Goal: Task Accomplishment & Management: Complete application form

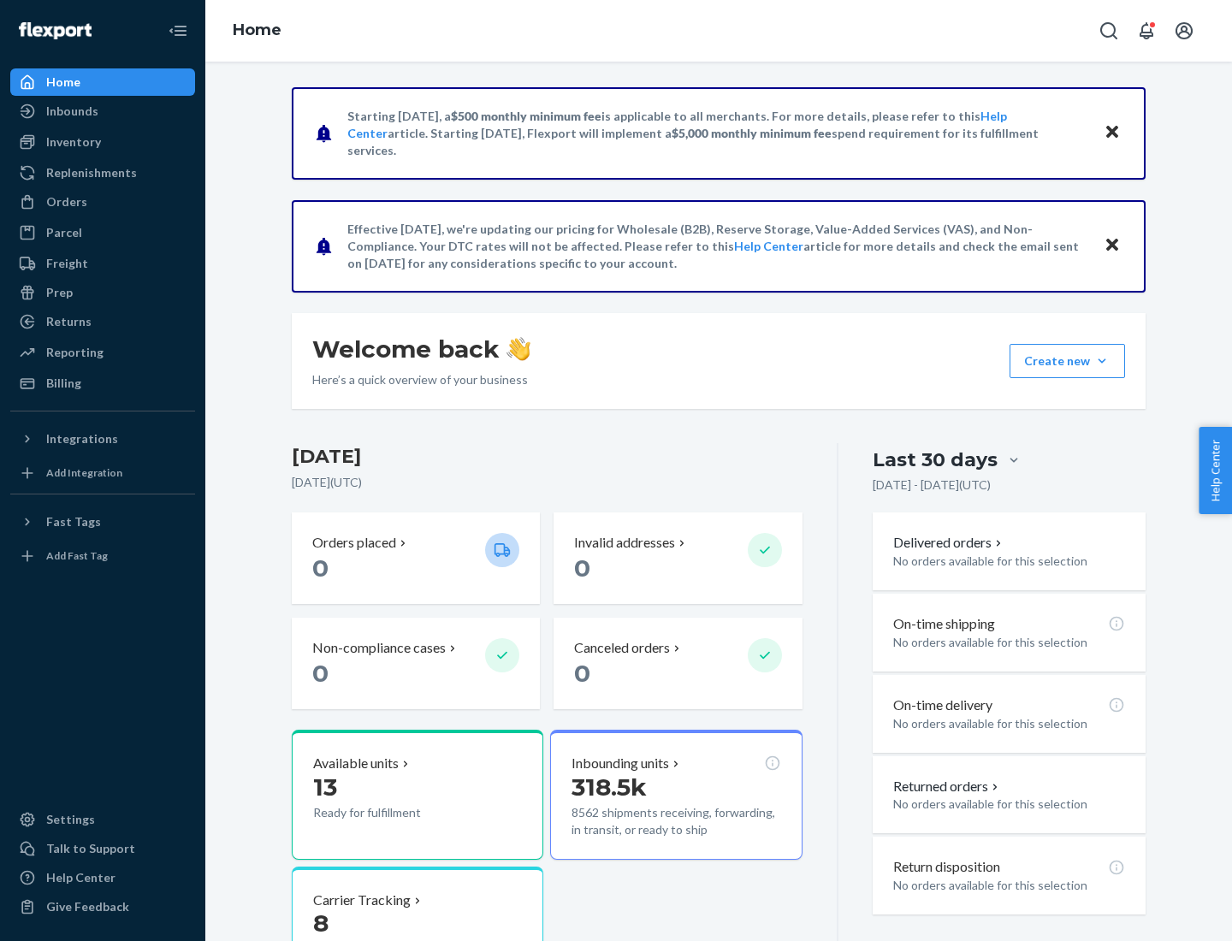
click at [1102, 361] on button "Create new Create new inbound Create new order Create new product" at bounding box center [1066, 361] width 115 height 34
click at [103, 111] on div "Inbounds" at bounding box center [102, 111] width 181 height 24
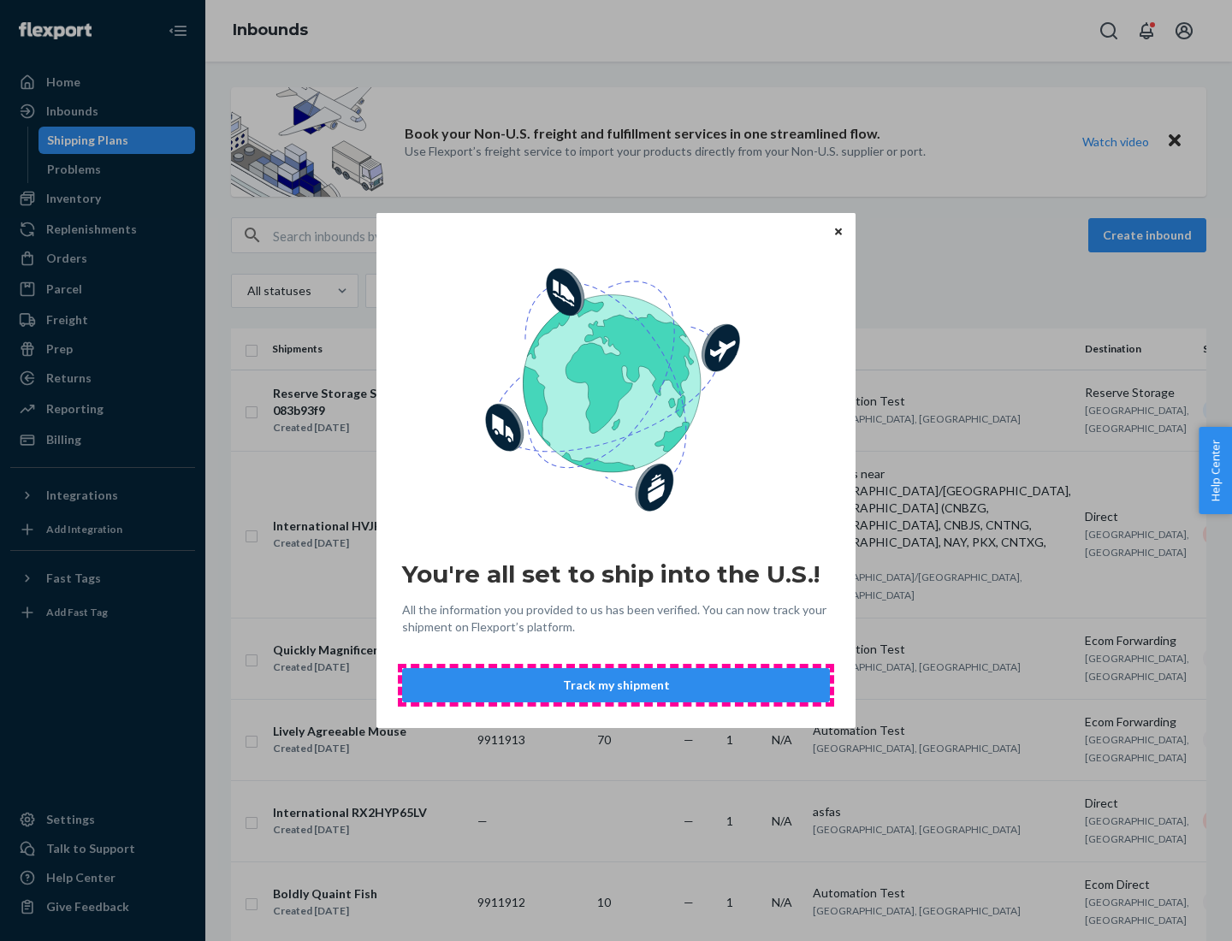
click at [616, 685] on button "Track my shipment" at bounding box center [616, 685] width 428 height 34
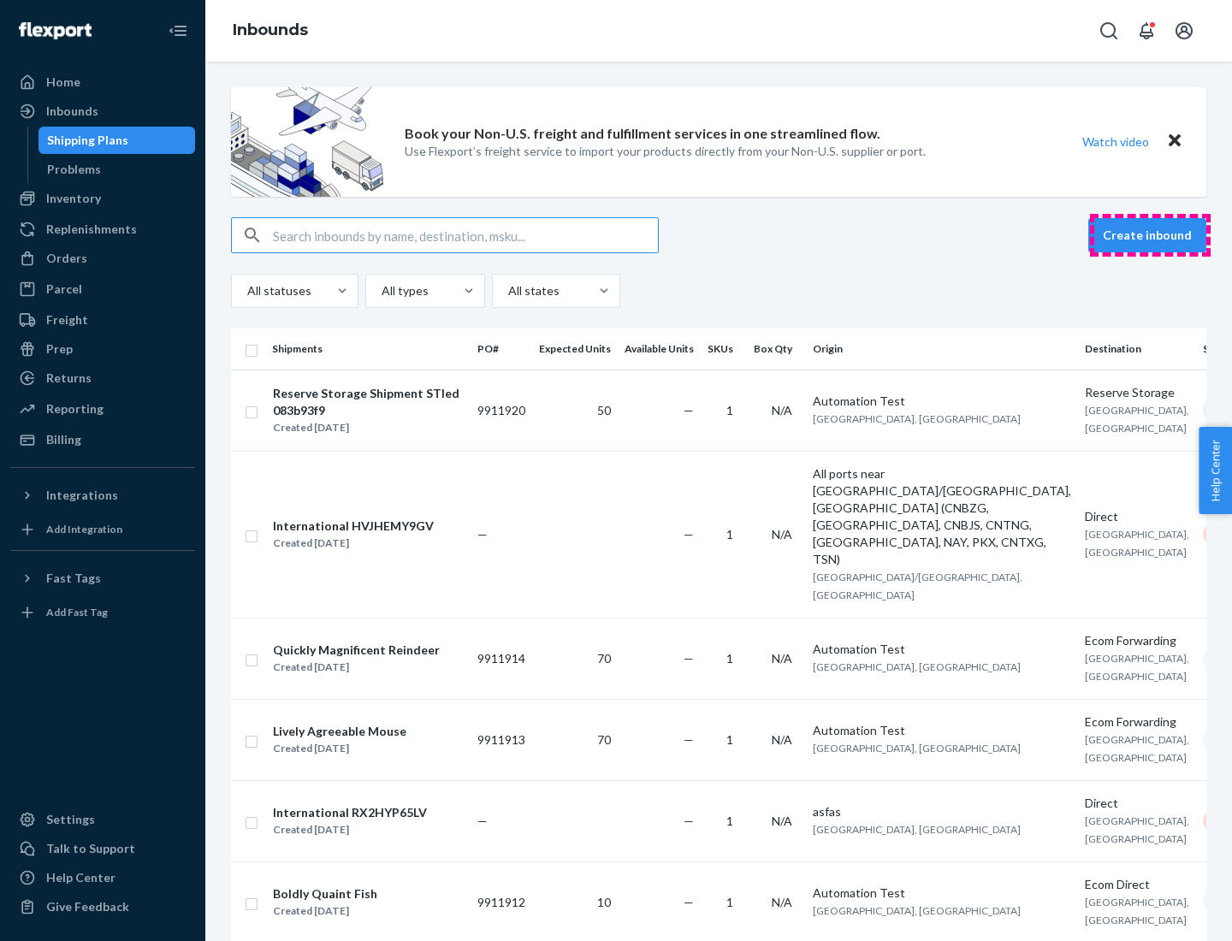
click at [1150, 235] on button "Create inbound" at bounding box center [1147, 235] width 118 height 34
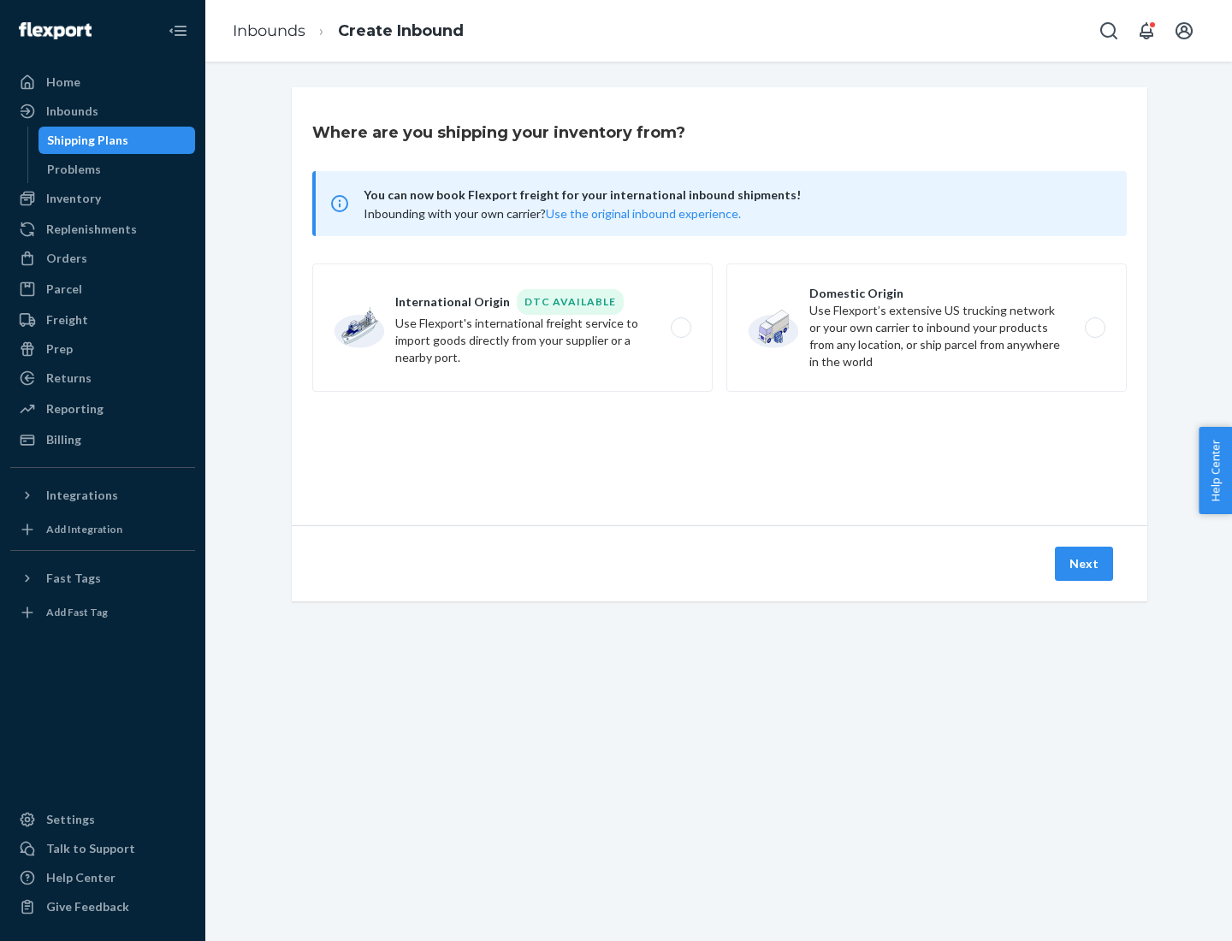
click at [512, 328] on label "International Origin DTC Available Use Flexport's international freight service…" at bounding box center [512, 327] width 400 height 128
click at [680, 328] on input "International Origin DTC Available Use Flexport's international freight service…" at bounding box center [685, 327] width 11 height 11
radio input "true"
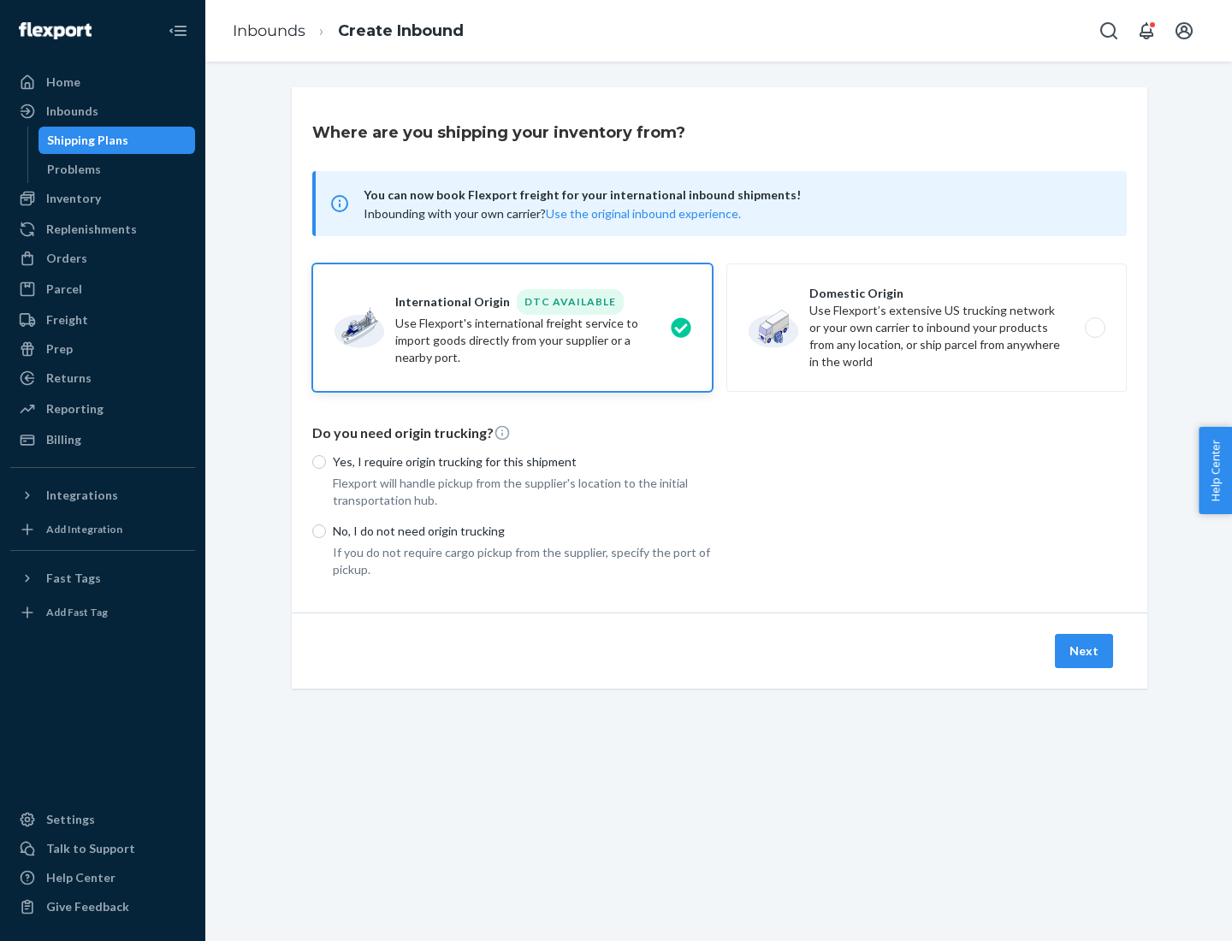
click at [523, 530] on p "No, I do not need origin trucking" at bounding box center [523, 531] width 380 height 17
click at [326, 530] on input "No, I do not need origin trucking" at bounding box center [319, 531] width 14 height 14
radio input "true"
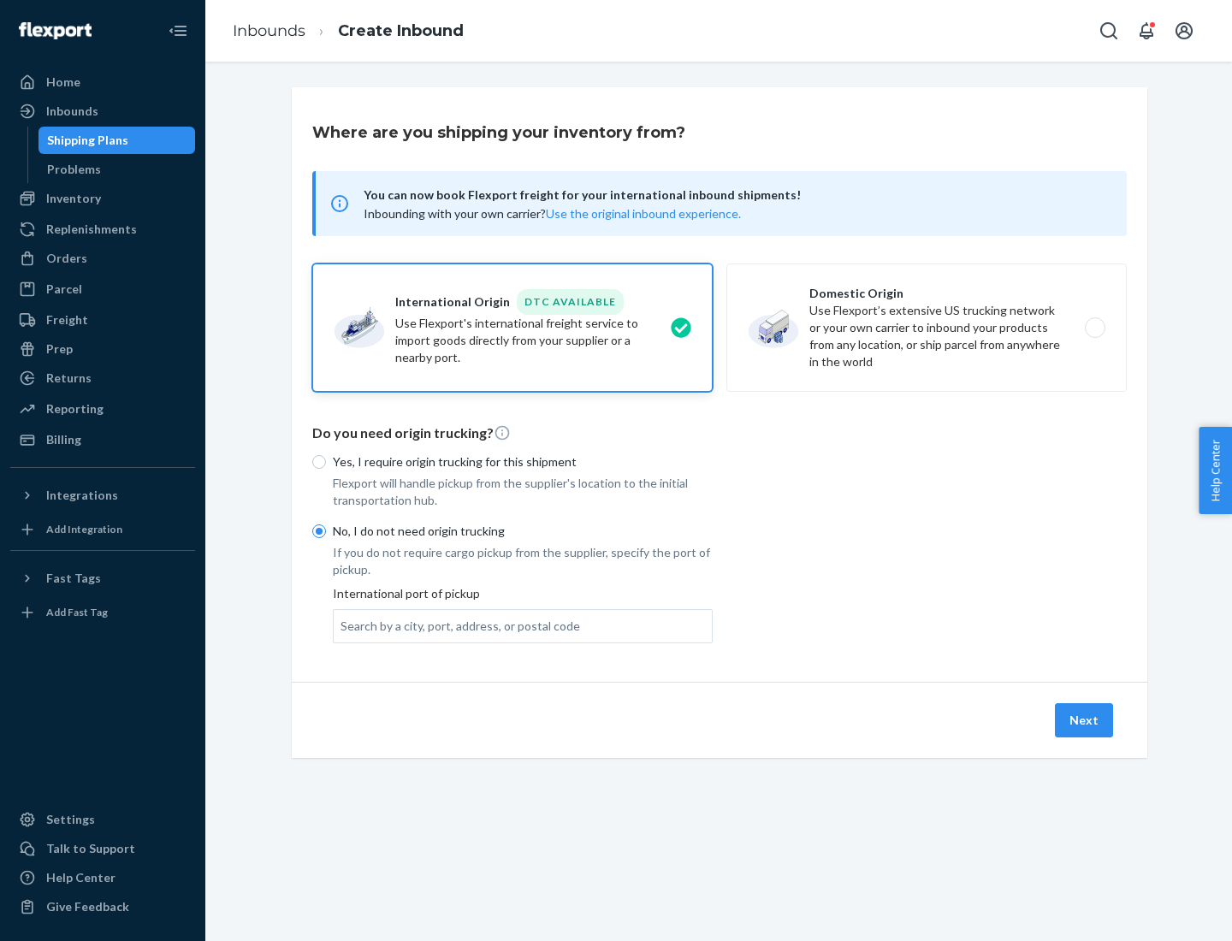
click at [456, 625] on div "Search by a city, port, address, or postal code" at bounding box center [460, 626] width 240 height 17
click at [342, 625] on input "Search by a city, port, address, or postal code" at bounding box center [341, 626] width 2 height 17
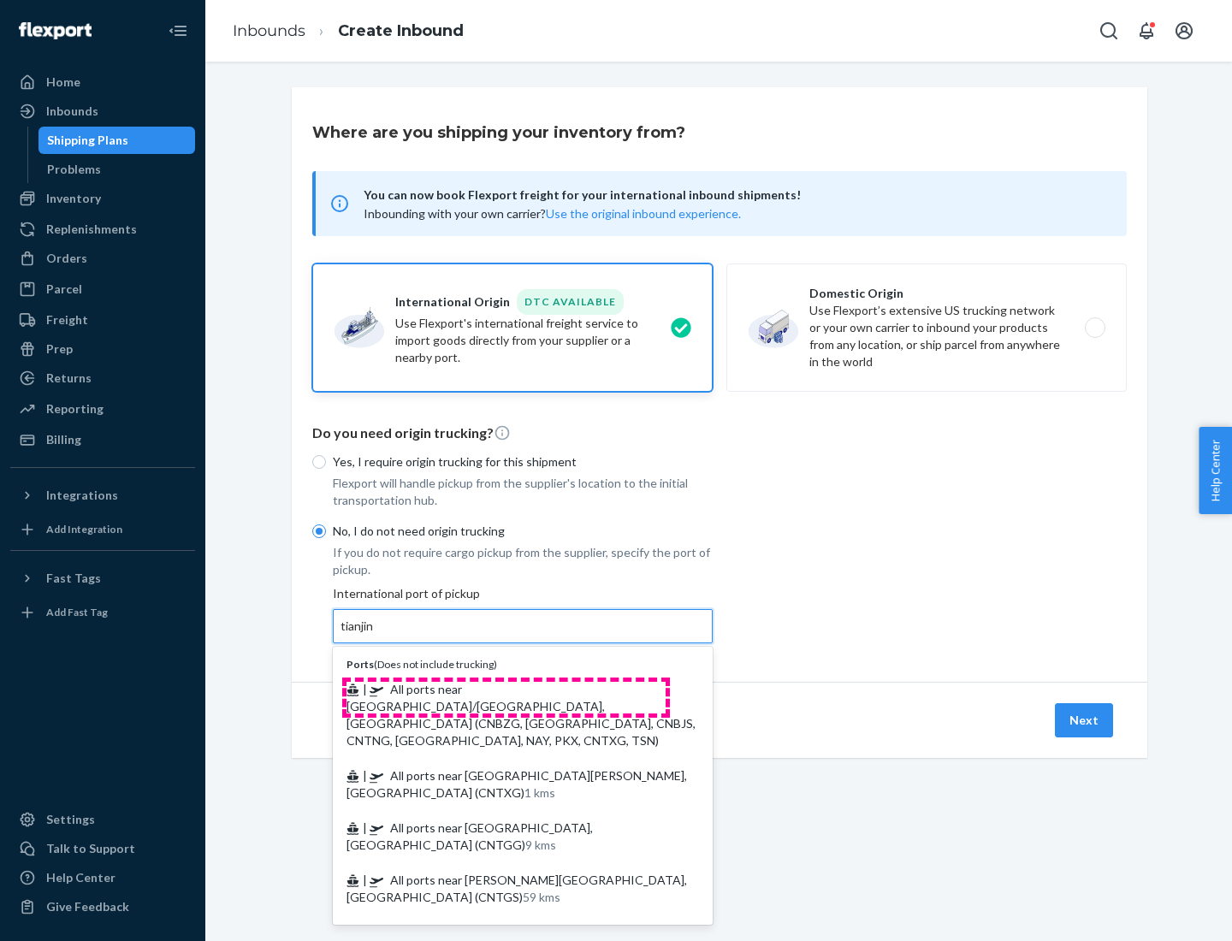
click at [506, 689] on span "| All ports near [GEOGRAPHIC_DATA]/[GEOGRAPHIC_DATA], [GEOGRAPHIC_DATA] (CNBZG,…" at bounding box center [520, 715] width 349 height 66
click at [376, 635] on input "tianjin" at bounding box center [357, 626] width 35 height 17
type input "All ports near [GEOGRAPHIC_DATA]/[GEOGRAPHIC_DATA], [GEOGRAPHIC_DATA] (CNBZG, […"
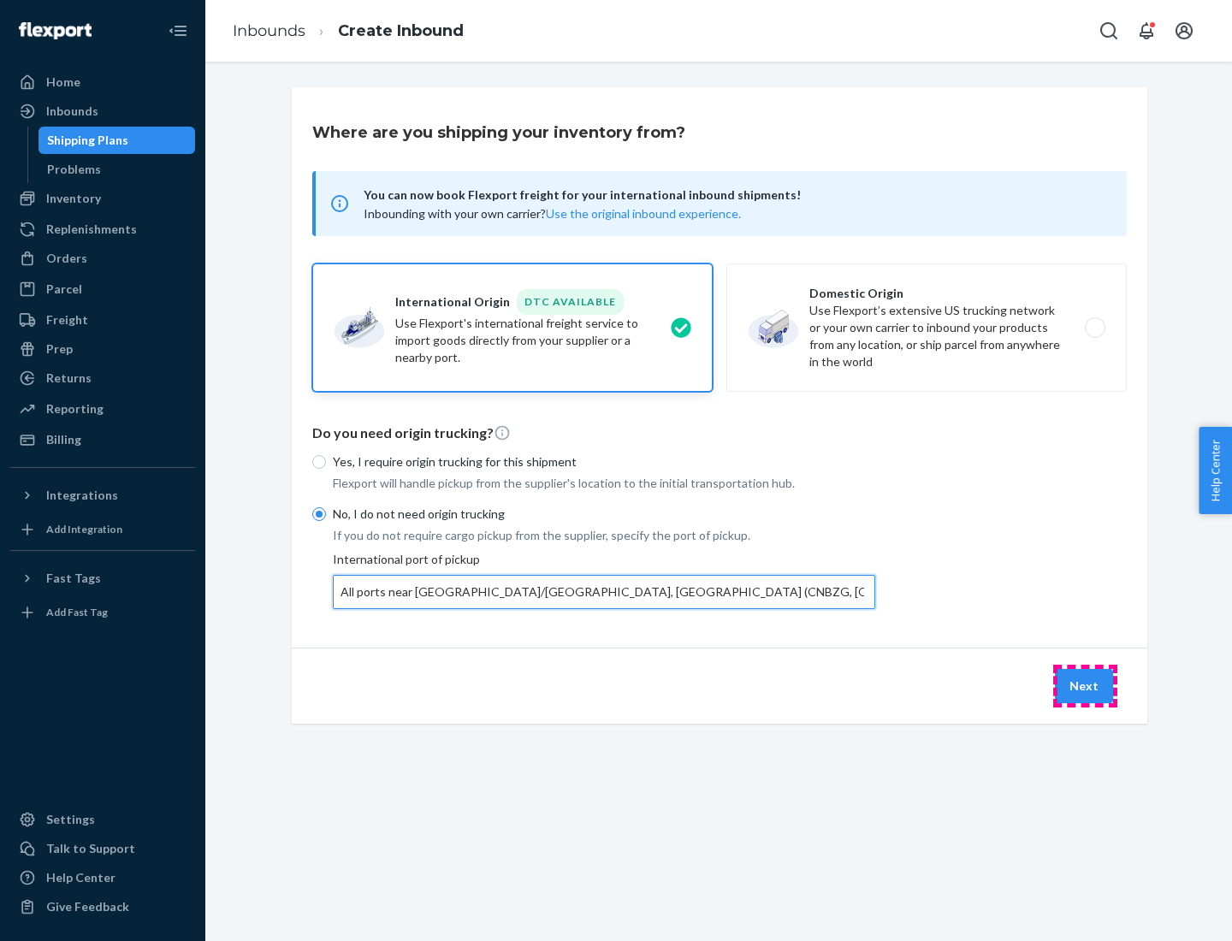
click at [1085, 685] on button "Next" at bounding box center [1084, 686] width 58 height 34
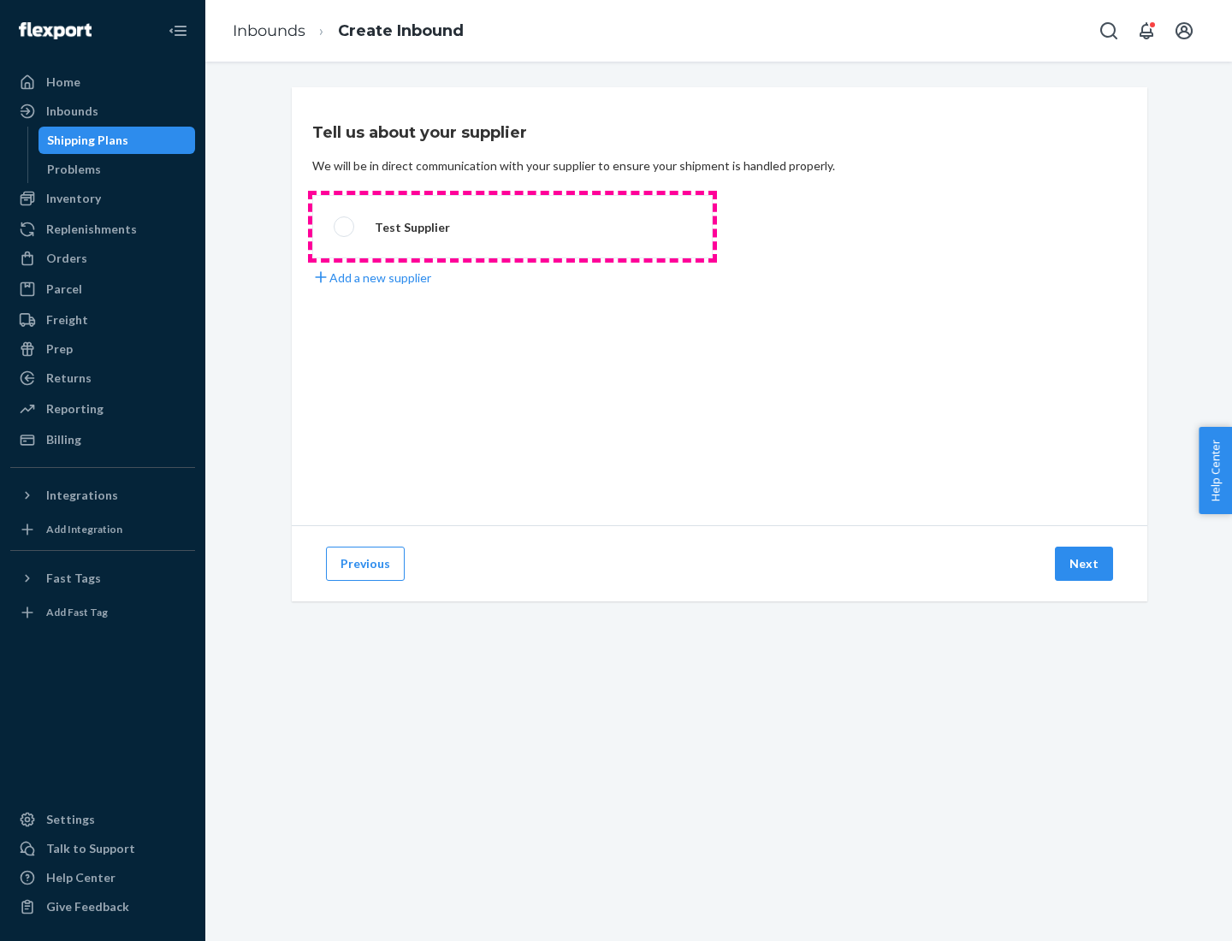
click at [512, 227] on label "Test Supplier" at bounding box center [512, 226] width 400 height 63
click at [345, 227] on input "Test Supplier" at bounding box center [339, 227] width 11 height 11
radio input "true"
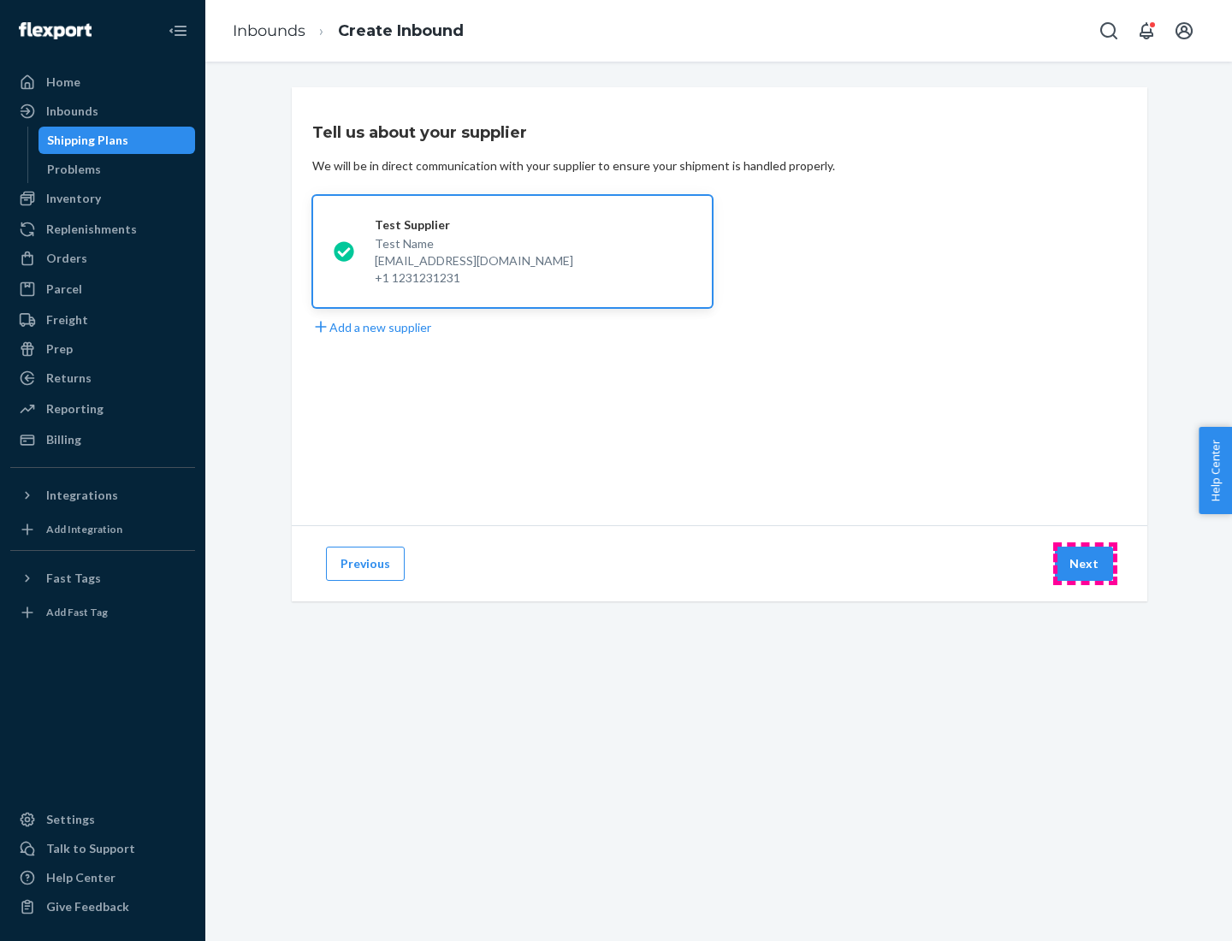
click at [1085, 564] on button "Next" at bounding box center [1084, 564] width 58 height 34
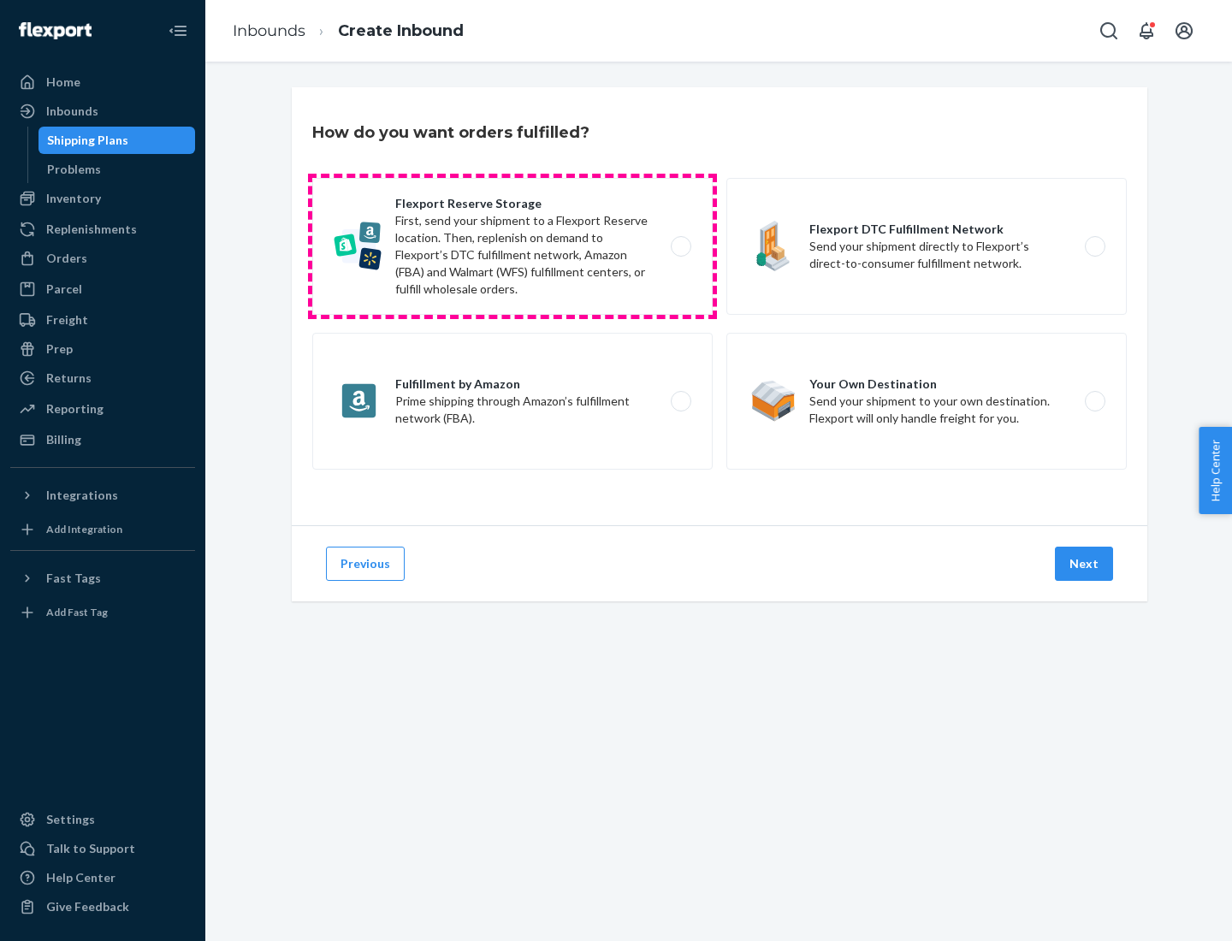
click at [512, 246] on label "Flexport Reserve Storage First, send your shipment to a Flexport Reserve locati…" at bounding box center [512, 246] width 400 height 137
click at [680, 246] on input "Flexport Reserve Storage First, send your shipment to a Flexport Reserve locati…" at bounding box center [685, 246] width 11 height 11
radio input "true"
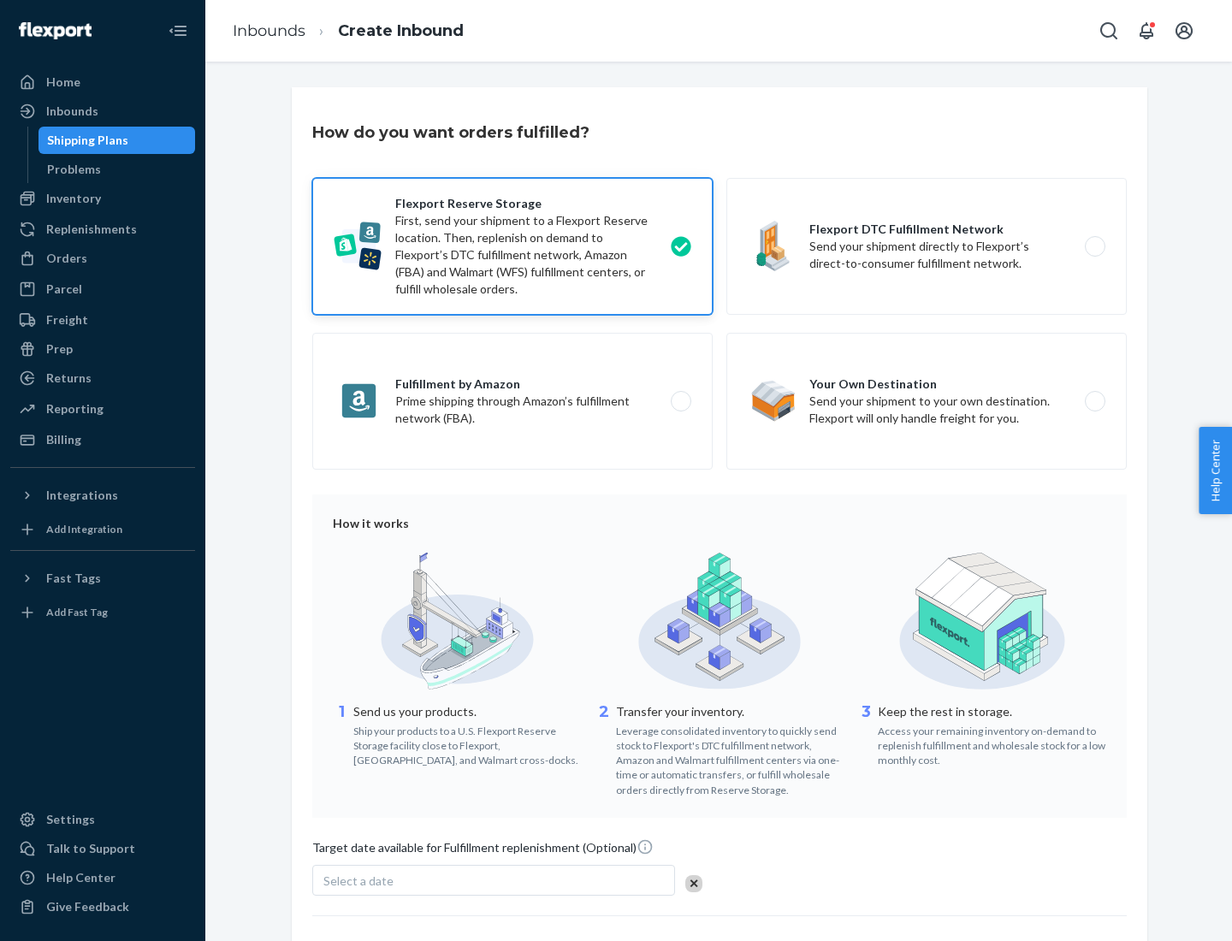
scroll to position [140, 0]
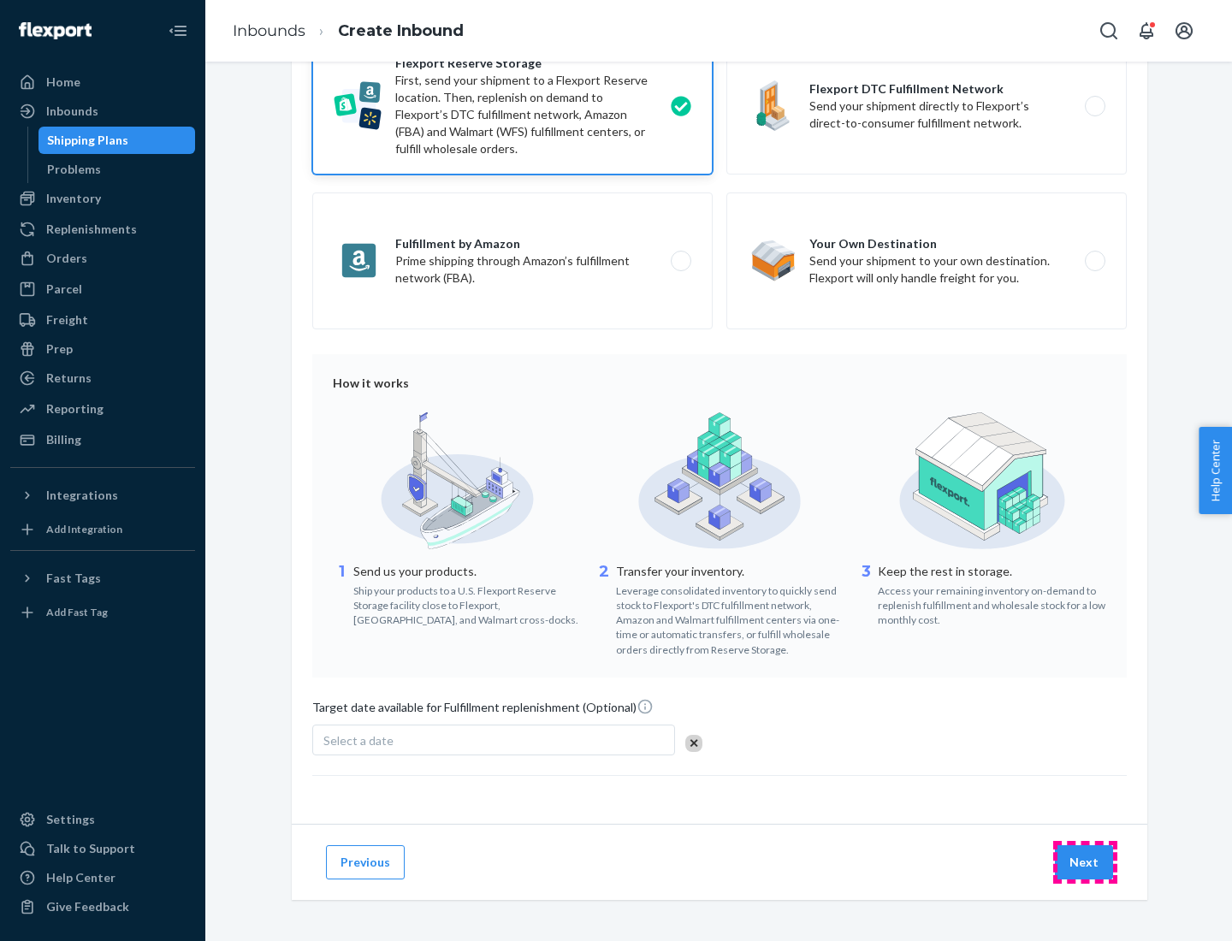
click at [1085, 861] on button "Next" at bounding box center [1084, 862] width 58 height 34
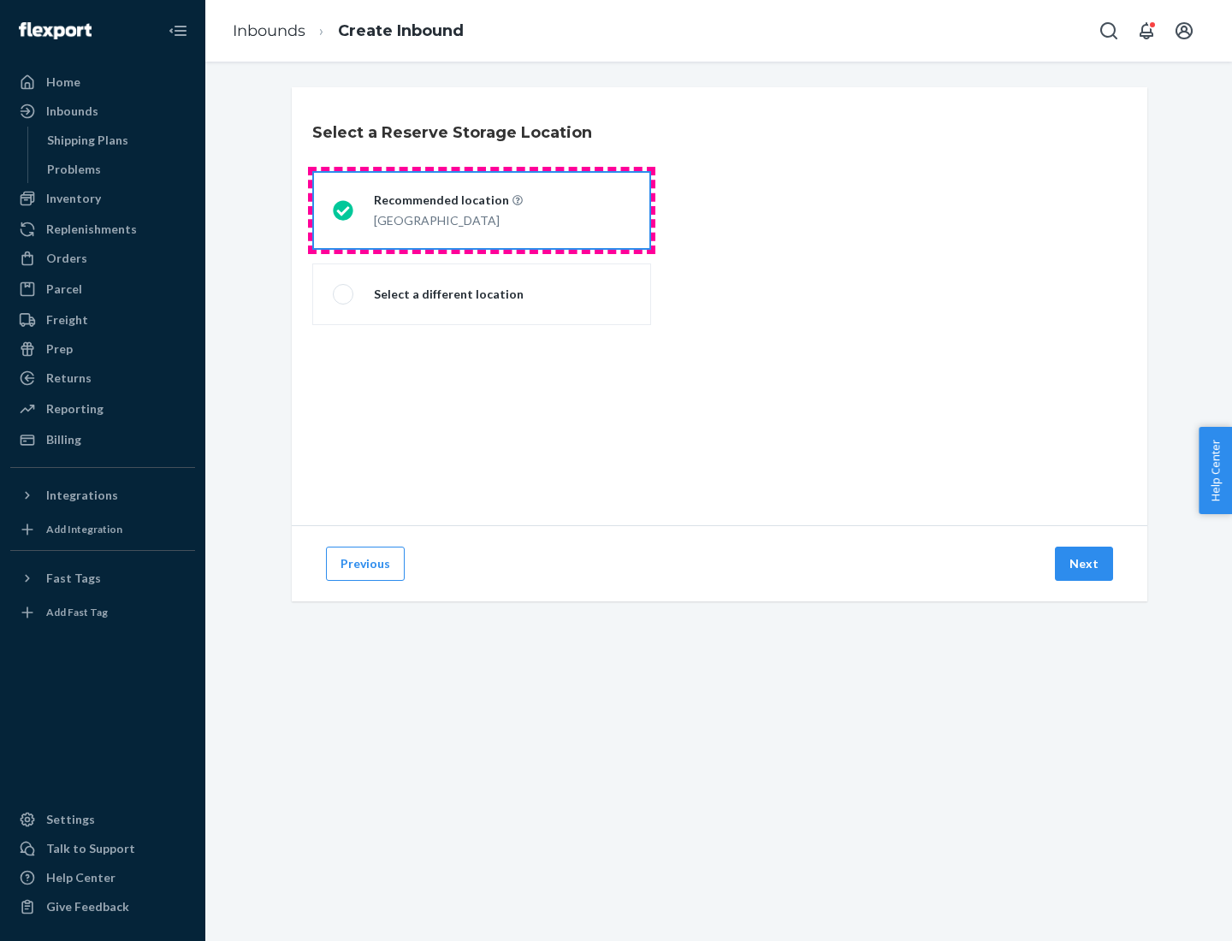
click at [482, 210] on div "[GEOGRAPHIC_DATA]" at bounding box center [448, 219] width 149 height 21
click at [344, 210] on input "Recommended location [GEOGRAPHIC_DATA]" at bounding box center [338, 210] width 11 height 11
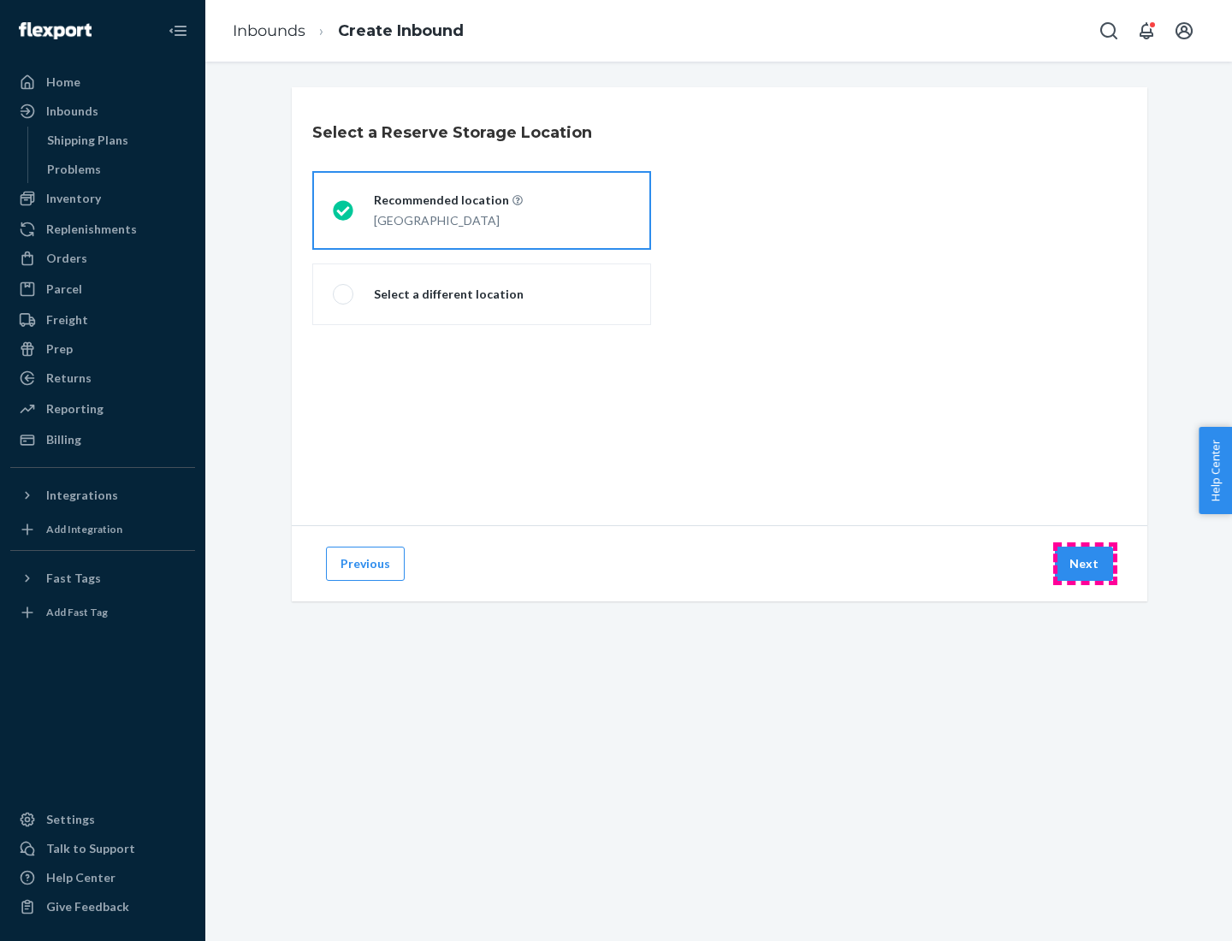
click at [1085, 564] on button "Next" at bounding box center [1084, 564] width 58 height 34
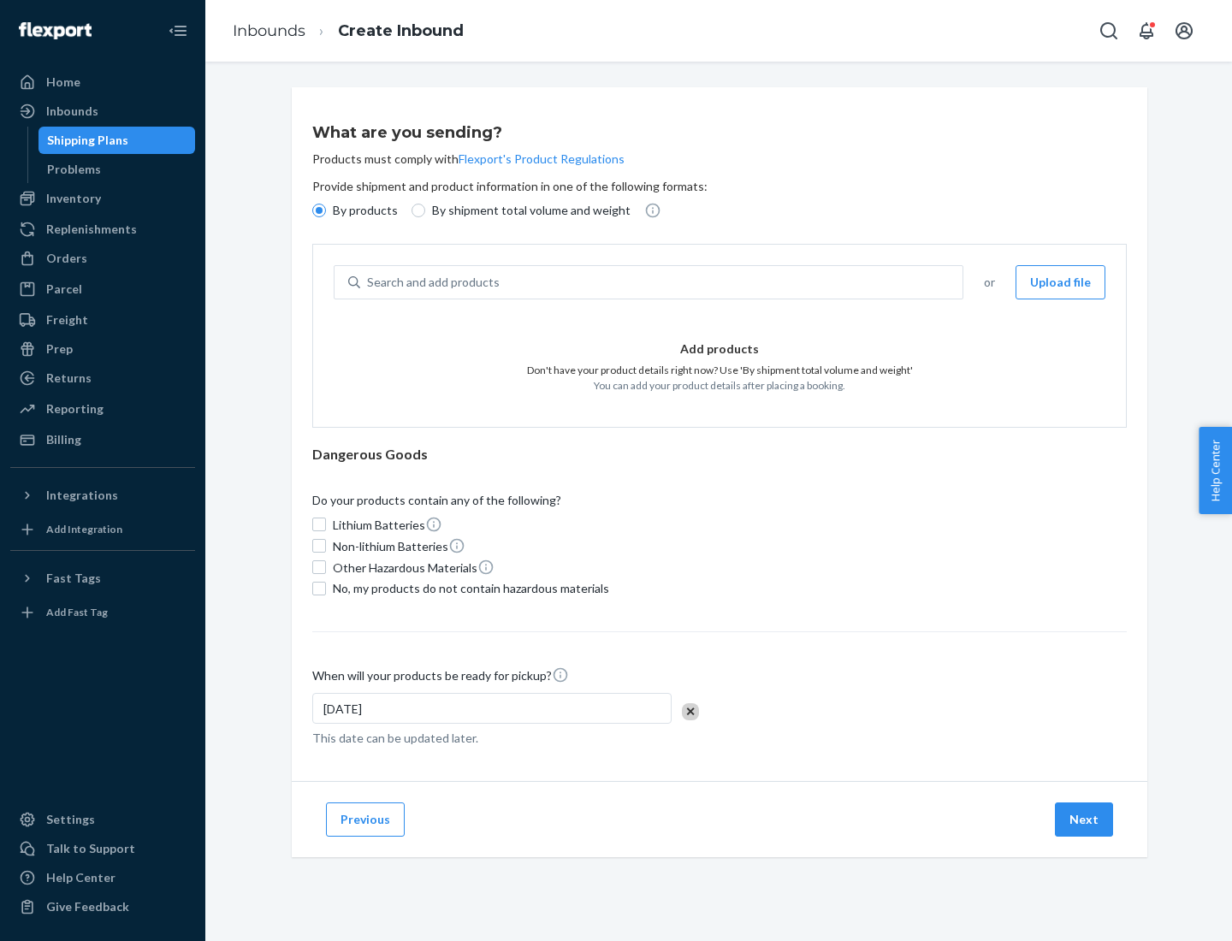
click at [662, 282] on div "Search and add products" at bounding box center [661, 282] width 602 height 31
click at [369, 282] on input "Search and add products" at bounding box center [368, 282] width 2 height 17
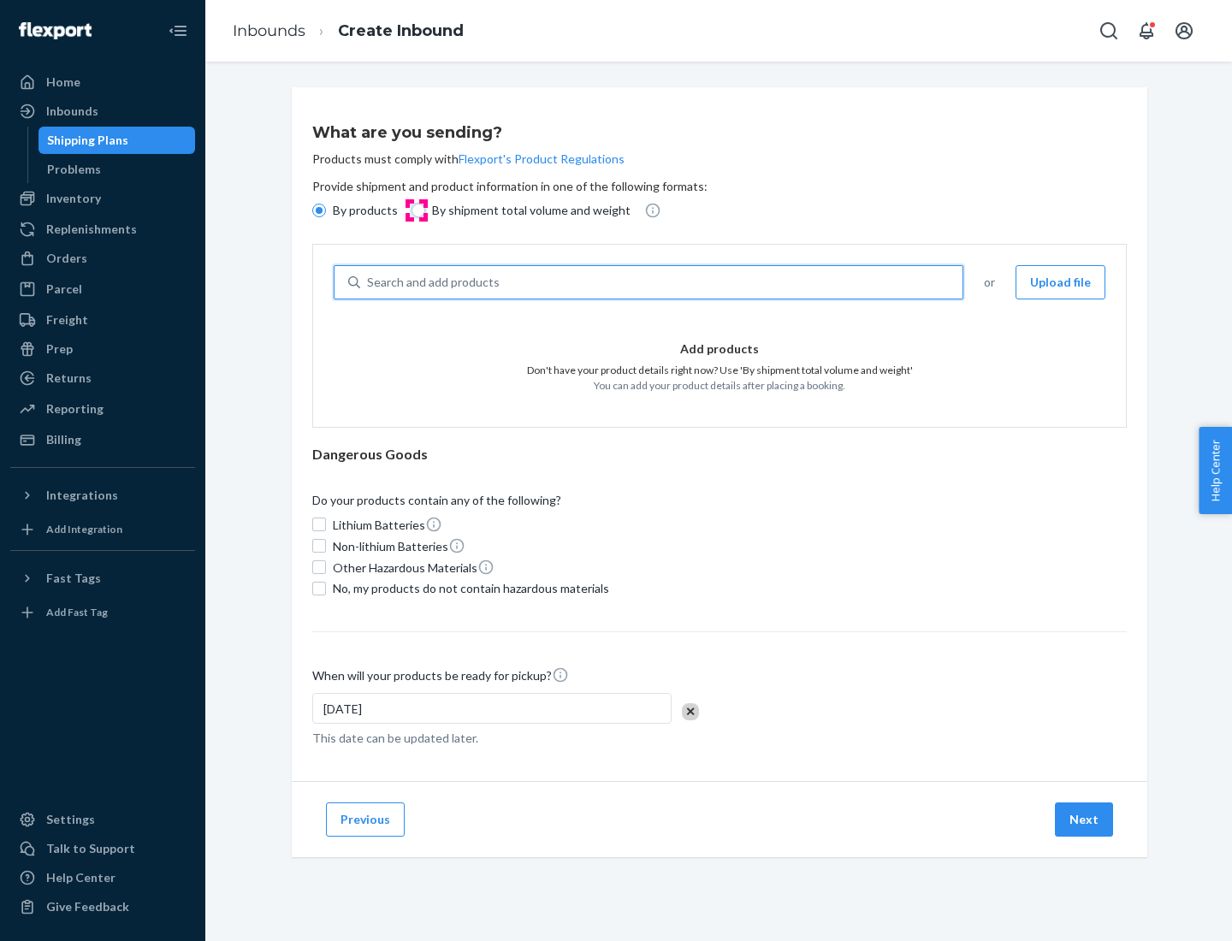
click at [416, 210] on input "By shipment total volume and weight" at bounding box center [418, 211] width 14 height 14
radio input "true"
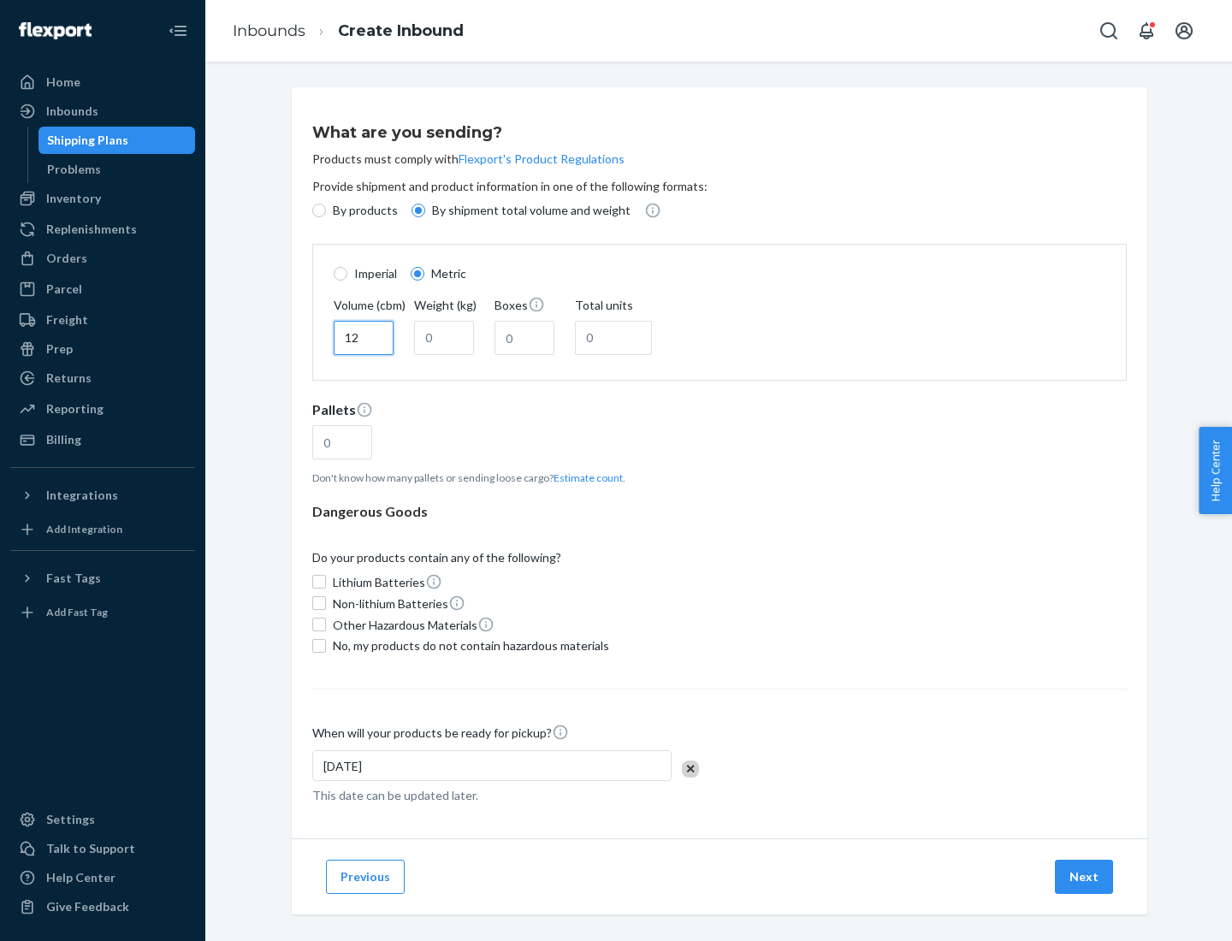
type input "12"
type input "22"
type input "222"
type input "121"
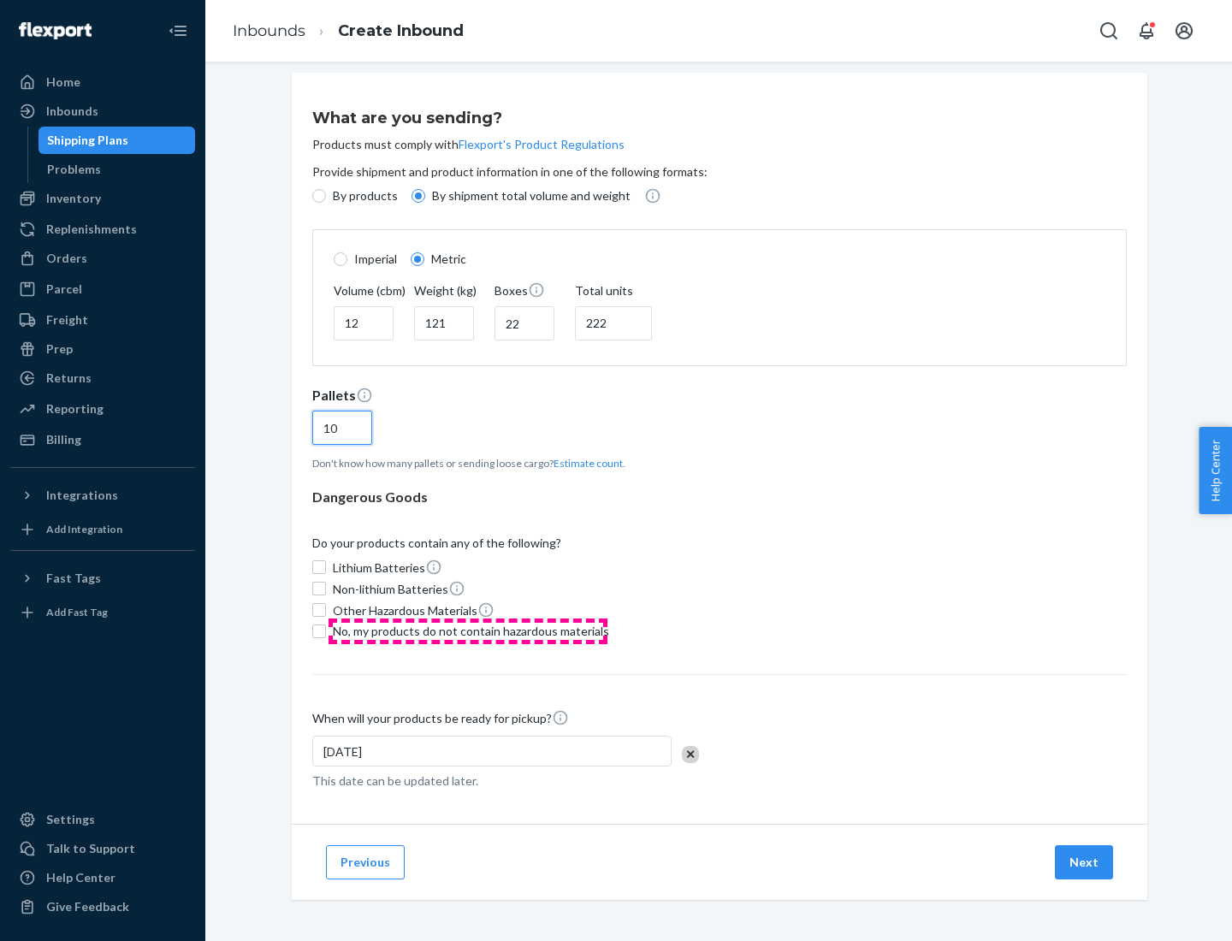
type input "10"
click at [468, 630] on span "No, my products do not contain hazardous materials" at bounding box center [471, 631] width 276 height 17
click at [326, 630] on input "No, my products do not contain hazardous materials" at bounding box center [319, 631] width 14 height 14
checkbox input "true"
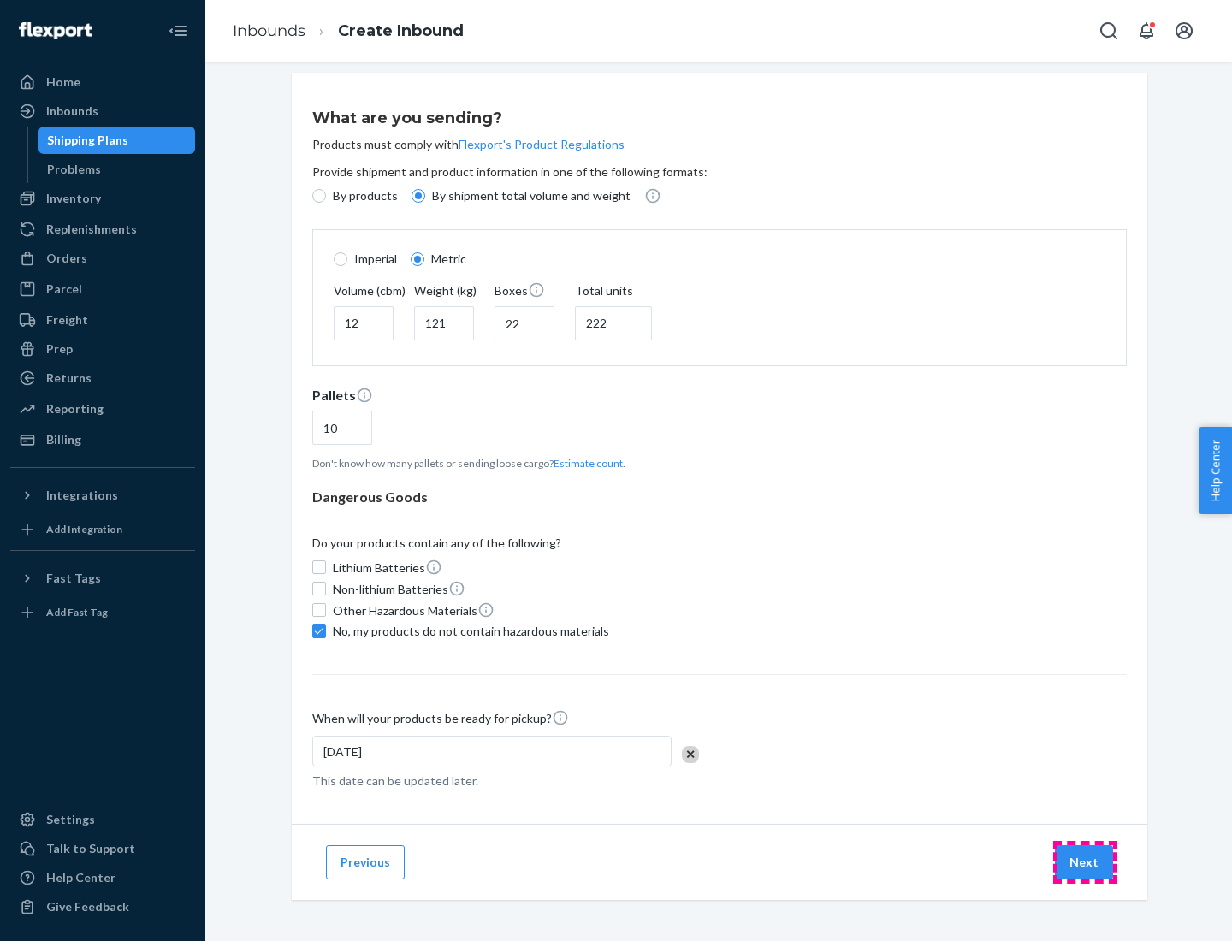
click at [1085, 861] on button "Next" at bounding box center [1084, 862] width 58 height 34
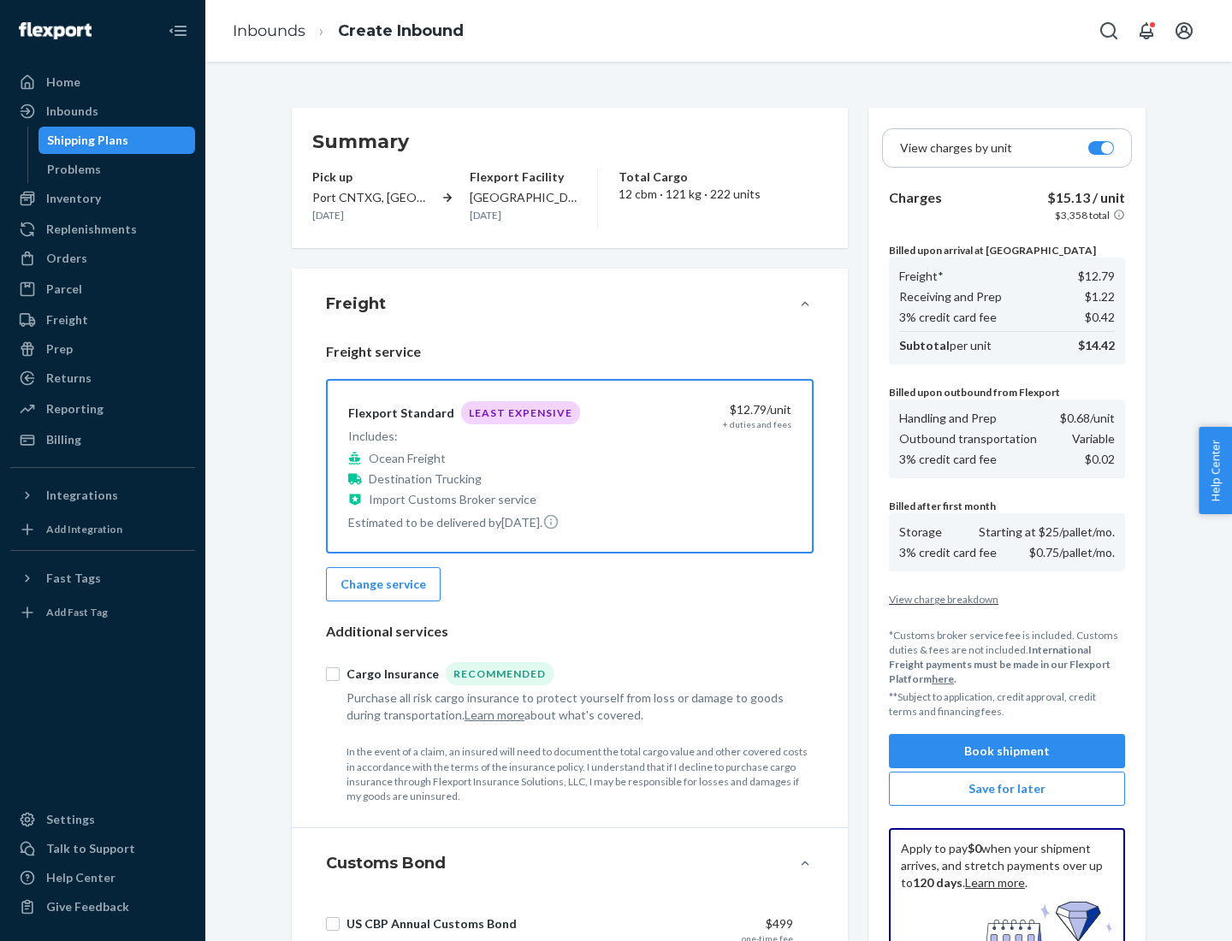
scroll to position [250, 0]
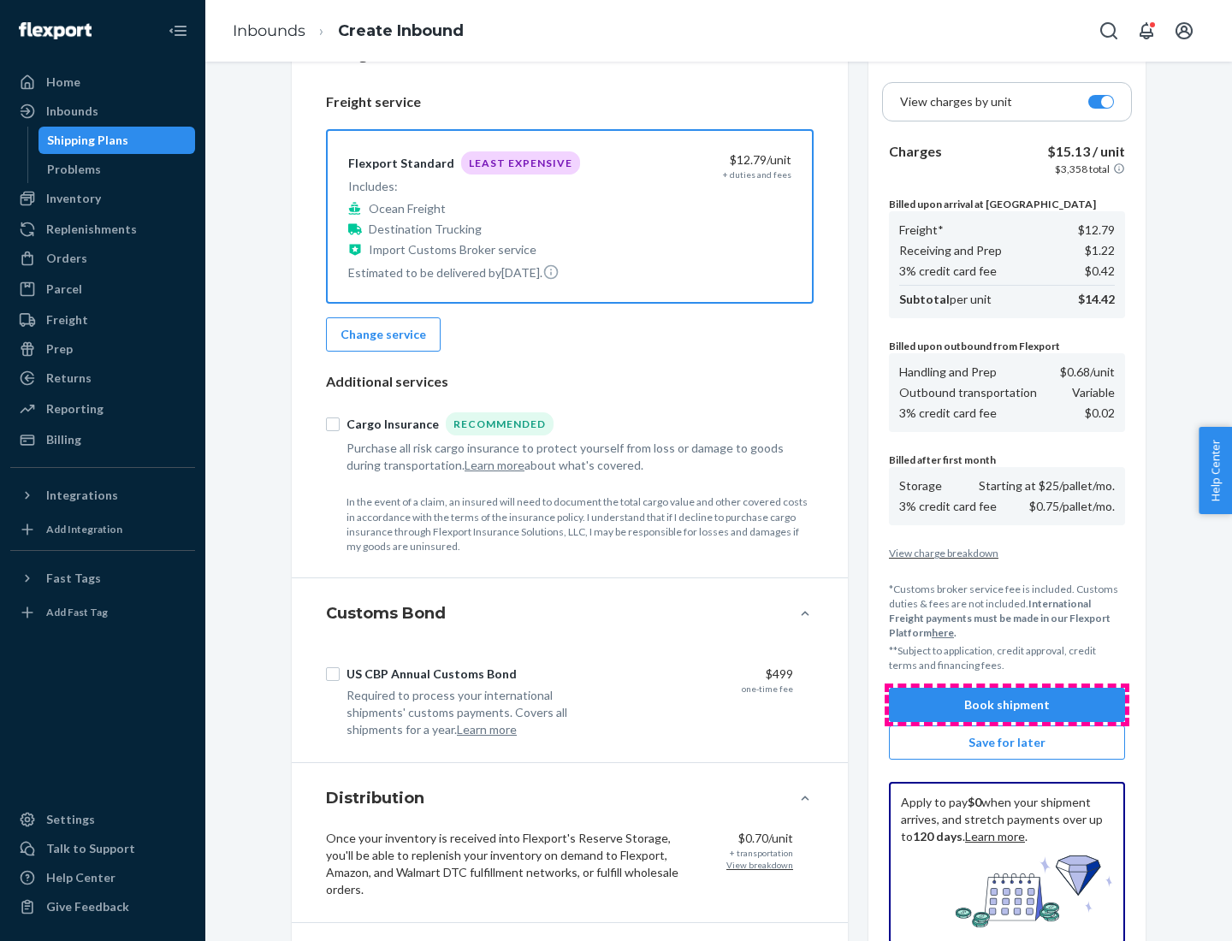
click at [1007, 705] on button "Book shipment" at bounding box center [1007, 705] width 236 height 34
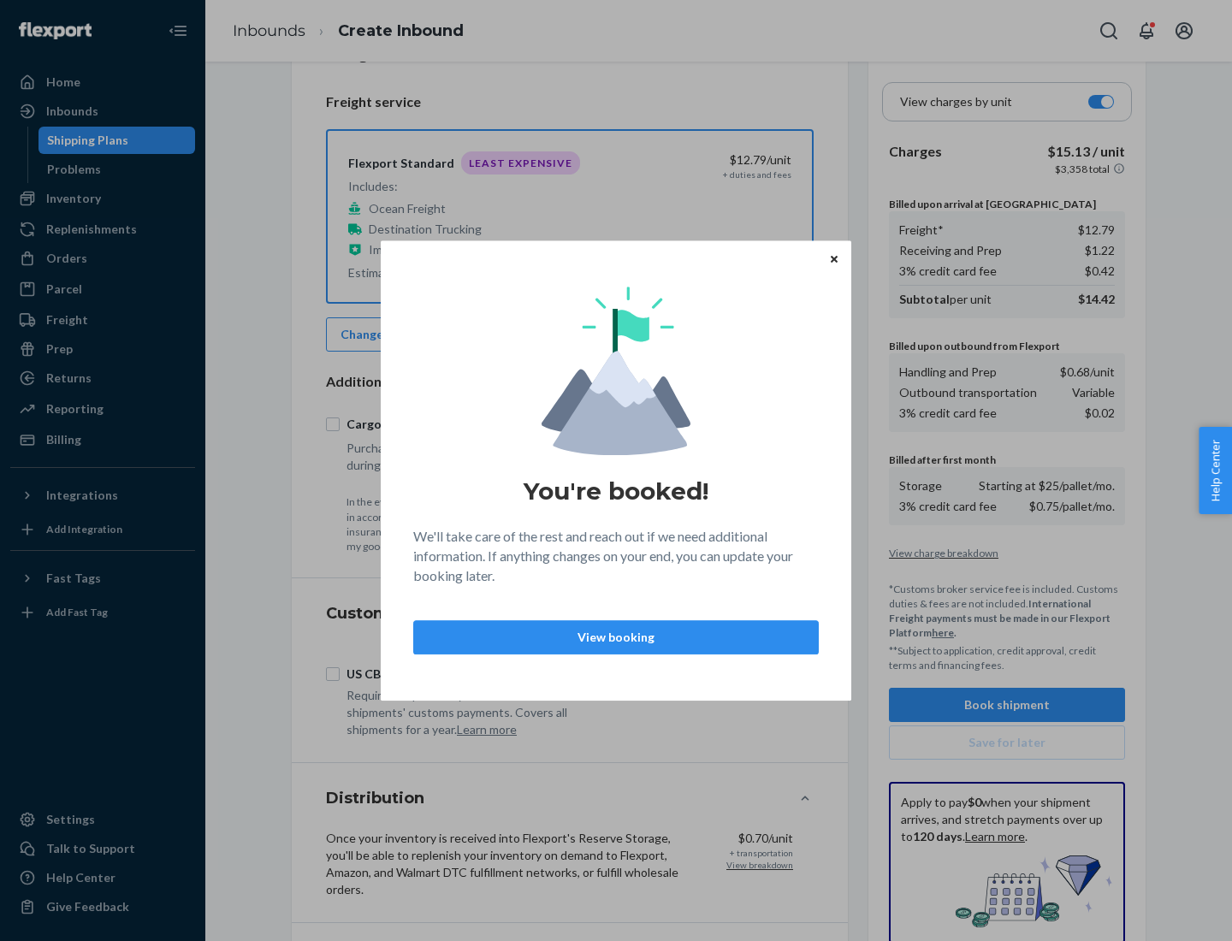
click at [616, 636] on p "View booking" at bounding box center [616, 637] width 376 height 17
